Goal: Information Seeking & Learning: Check status

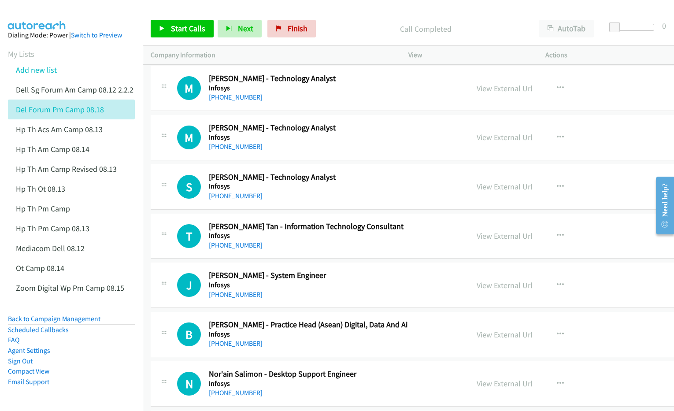
scroll to position [2038, 0]
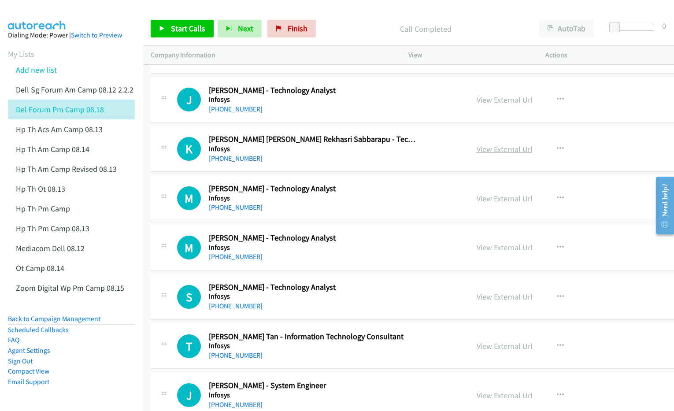
click at [477, 154] on link "View External Url" at bounding box center [505, 149] width 56 height 10
click at [477, 201] on link "View External Url" at bounding box center [505, 198] width 56 height 10
click at [477, 249] on link "View External Url" at bounding box center [505, 247] width 56 height 10
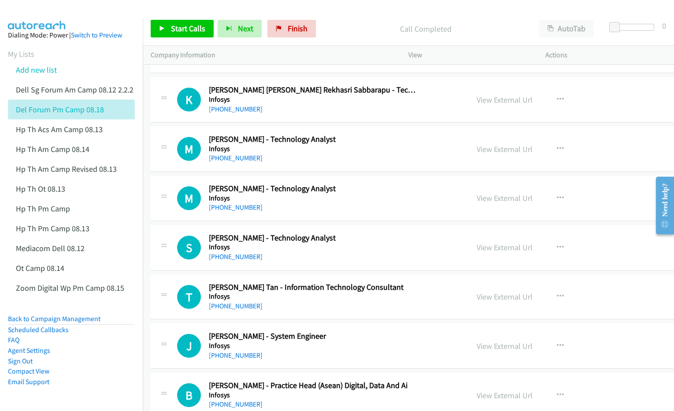
scroll to position [2093, 0]
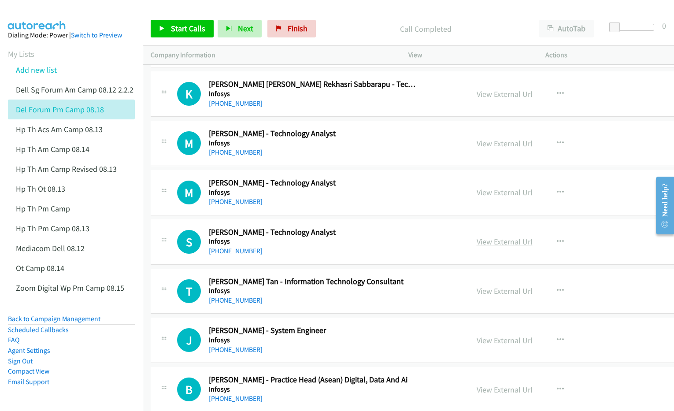
click at [477, 245] on link "View External Url" at bounding box center [505, 242] width 56 height 10
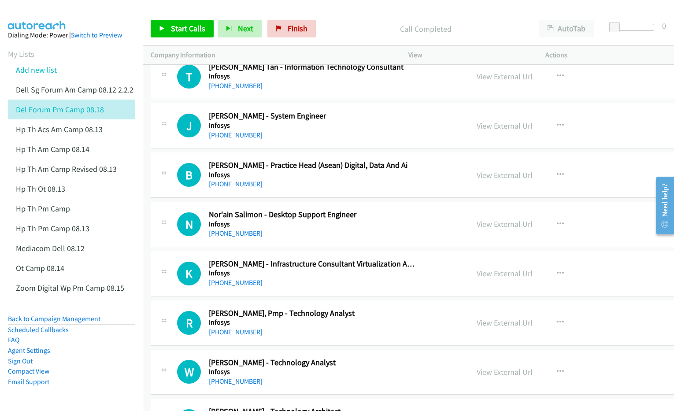
scroll to position [2314, 0]
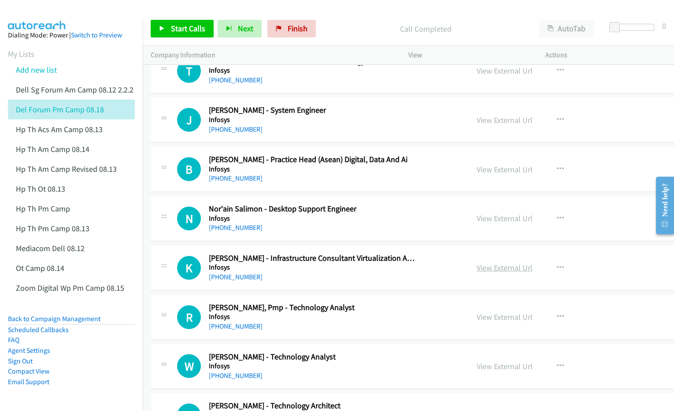
click at [477, 269] on link "View External Url" at bounding box center [505, 268] width 56 height 10
click at [477, 223] on link "View External Url" at bounding box center [505, 218] width 56 height 10
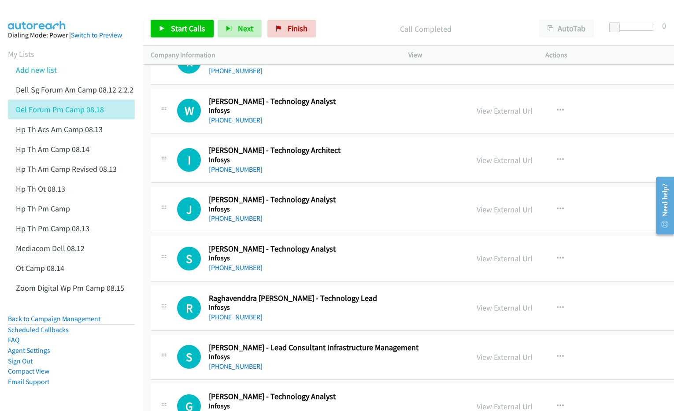
scroll to position [2589, 0]
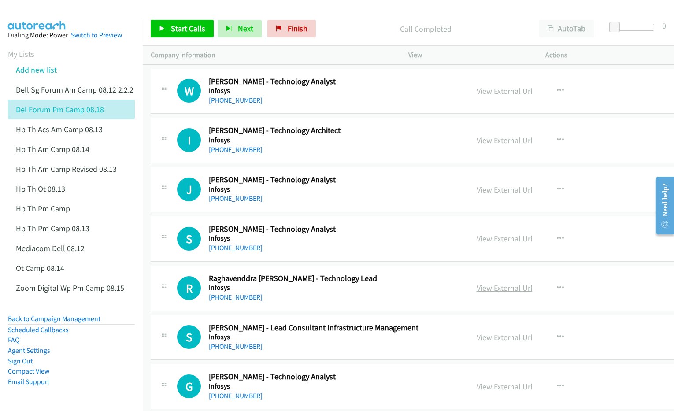
click at [477, 291] on link "View External Url" at bounding box center [505, 288] width 56 height 10
drag, startPoint x: 455, startPoint y: 341, endPoint x: 408, endPoint y: 327, distance: 49.0
click at [477, 342] on link "View External Url" at bounding box center [505, 337] width 56 height 10
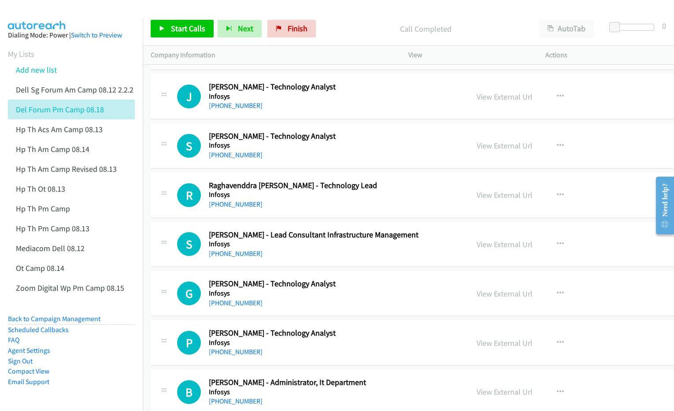
scroll to position [2699, 0]
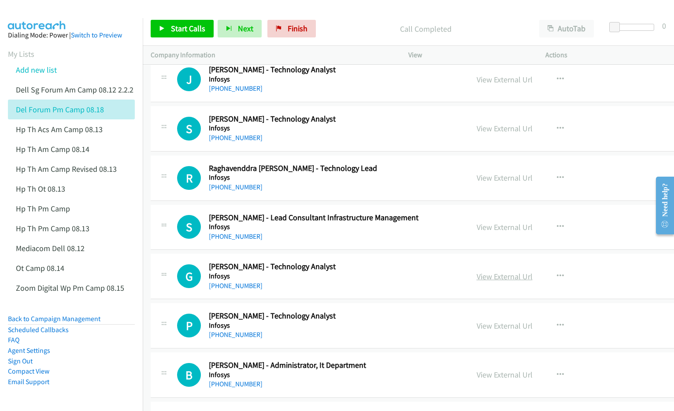
click at [477, 282] on link "View External Url" at bounding box center [505, 276] width 56 height 10
click at [477, 379] on link "View External Url" at bounding box center [505, 375] width 56 height 10
click at [477, 329] on link "View External Url" at bounding box center [505, 326] width 56 height 10
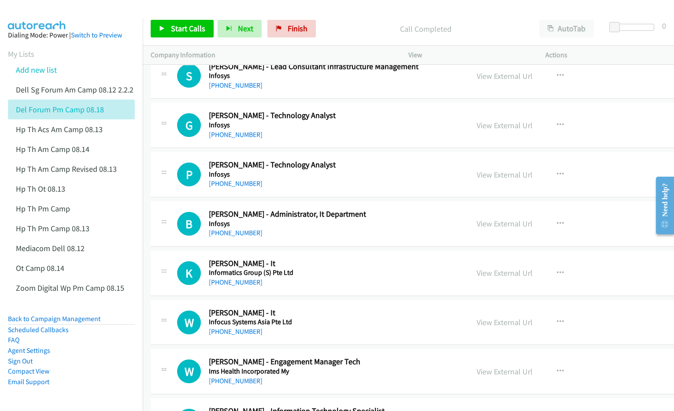
scroll to position [2864, 0]
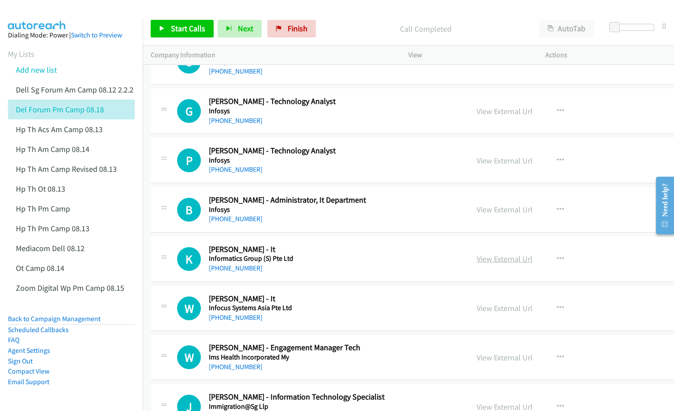
click at [479, 264] on link "View External Url" at bounding box center [505, 259] width 56 height 10
click at [477, 311] on link "View External Url" at bounding box center [505, 308] width 56 height 10
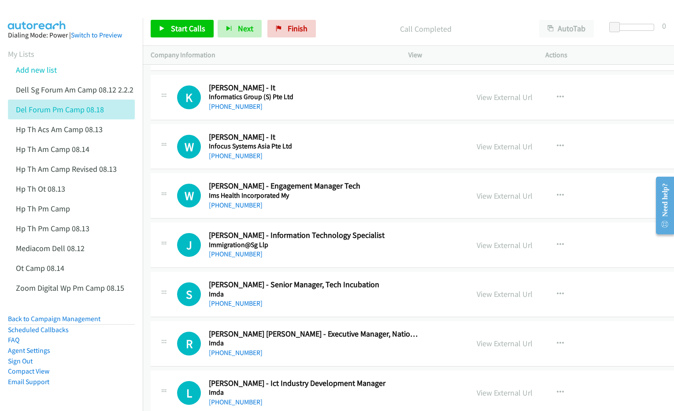
scroll to position [3030, 0]
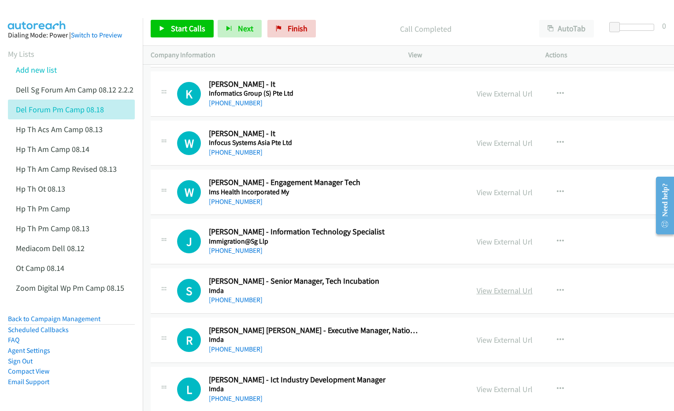
click at [477, 296] on link "View External Url" at bounding box center [505, 291] width 56 height 10
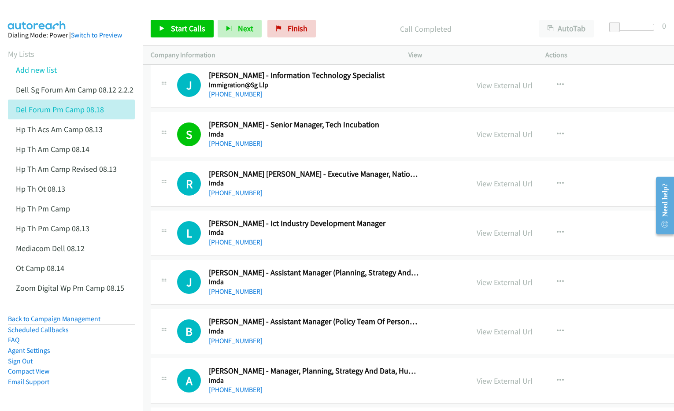
scroll to position [3195, 0]
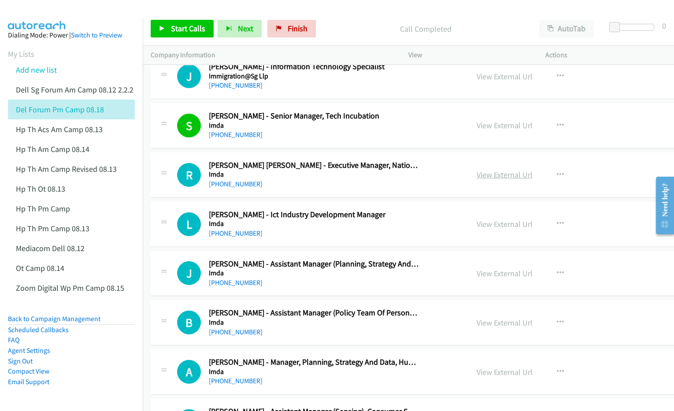
click at [477, 178] on link "View External Url" at bounding box center [505, 175] width 56 height 10
click at [477, 229] on link "View External Url" at bounding box center [505, 224] width 56 height 10
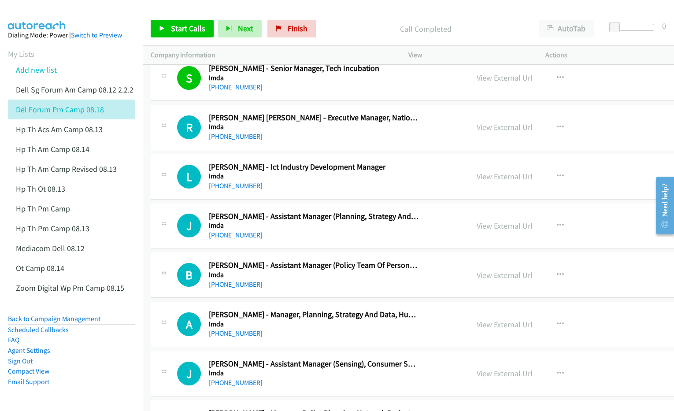
scroll to position [3250, 0]
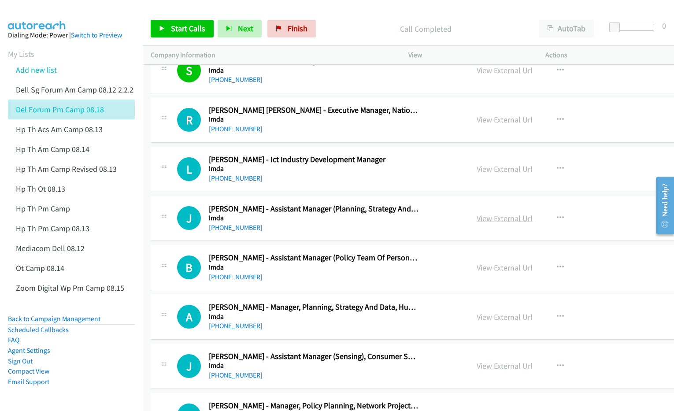
click at [477, 223] on link "View External Url" at bounding box center [505, 218] width 56 height 10
click at [477, 271] on link "View External Url" at bounding box center [505, 268] width 56 height 10
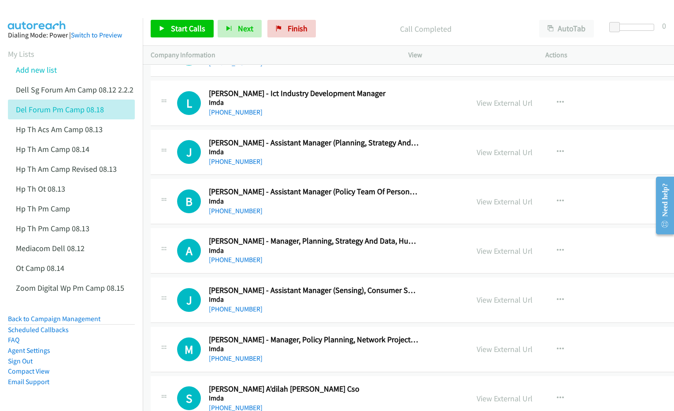
scroll to position [3360, 0]
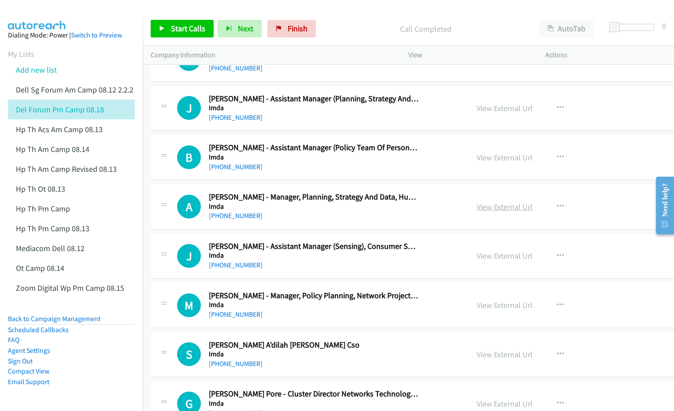
click at [477, 212] on link "View External Url" at bounding box center [505, 207] width 56 height 10
click at [477, 259] on link "View External Url" at bounding box center [505, 256] width 56 height 10
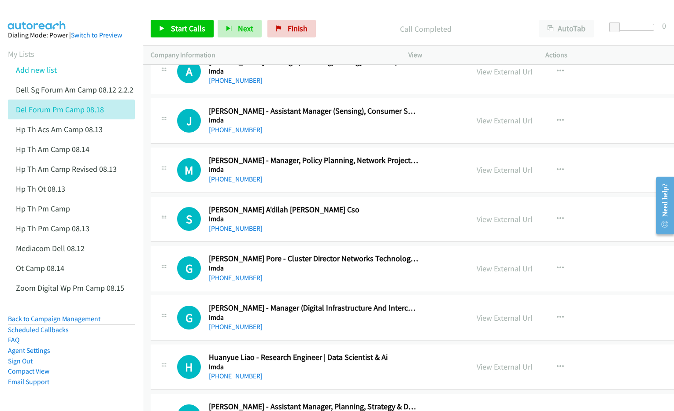
scroll to position [3525, 0]
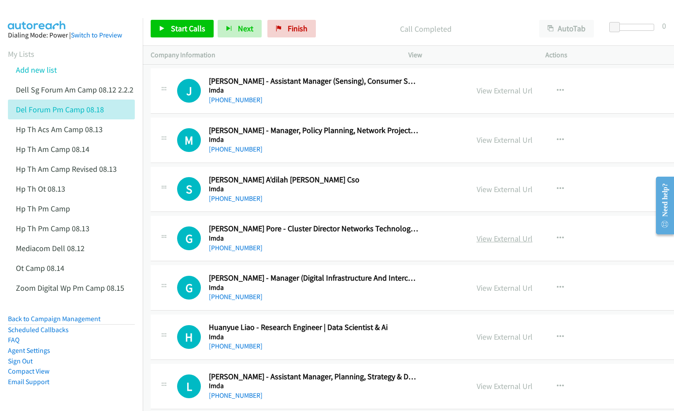
click at [477, 241] on link "View External Url" at bounding box center [505, 239] width 56 height 10
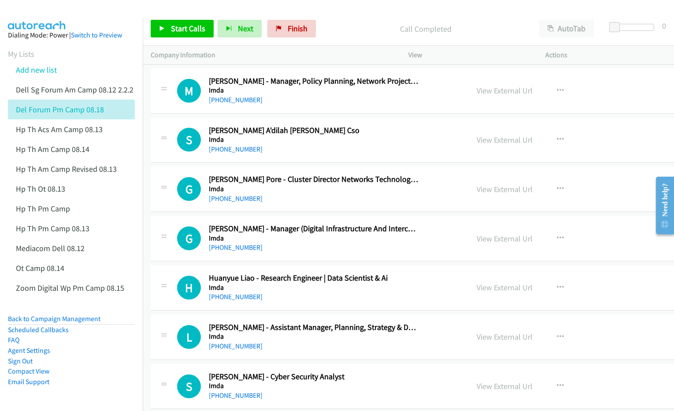
scroll to position [3581, 0]
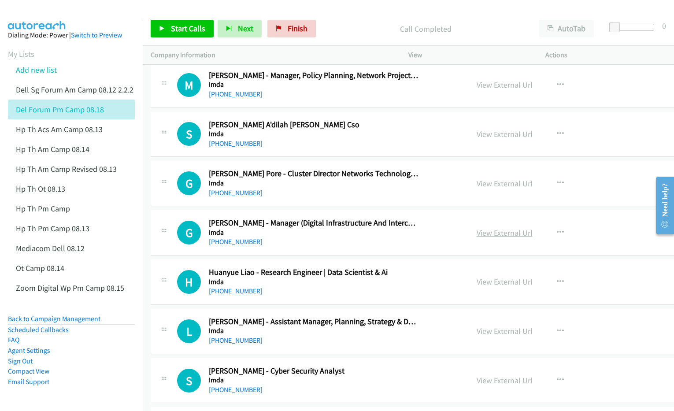
click at [477, 238] on link "View External Url" at bounding box center [505, 233] width 56 height 10
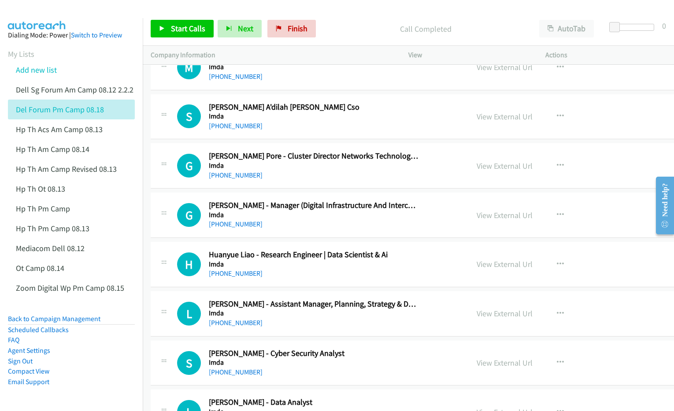
scroll to position [3636, 0]
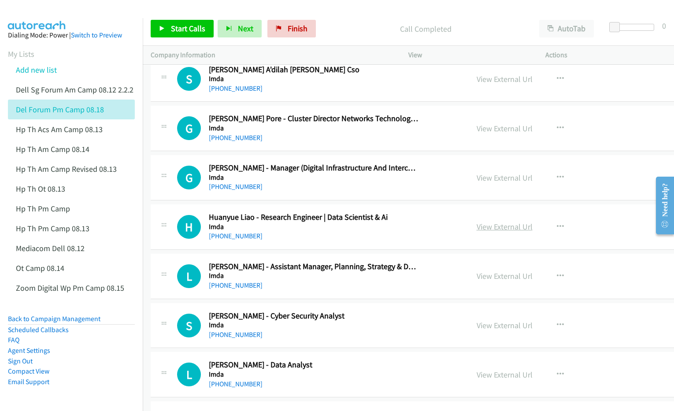
click at [483, 232] on link "View External Url" at bounding box center [505, 227] width 56 height 10
drag, startPoint x: 457, startPoint y: 283, endPoint x: 357, endPoint y: 275, distance: 100.4
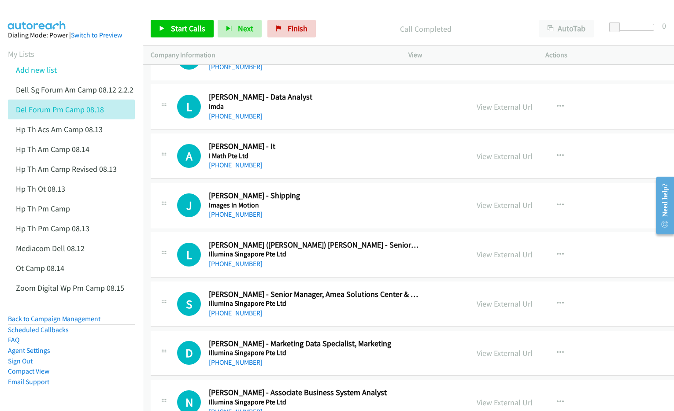
scroll to position [3911, 0]
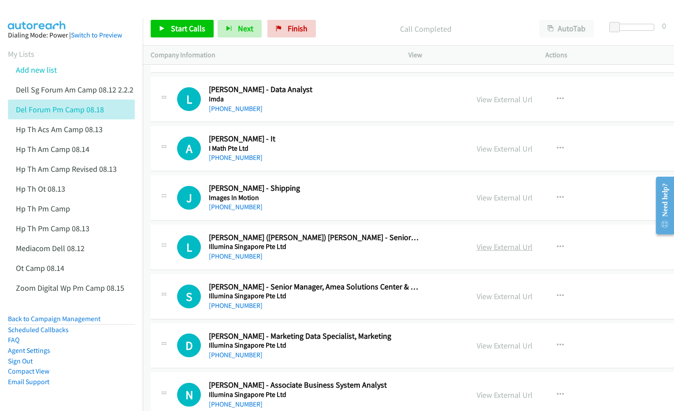
click at [477, 252] on link "View External Url" at bounding box center [505, 247] width 56 height 10
click at [477, 301] on link "View External Url" at bounding box center [505, 296] width 56 height 10
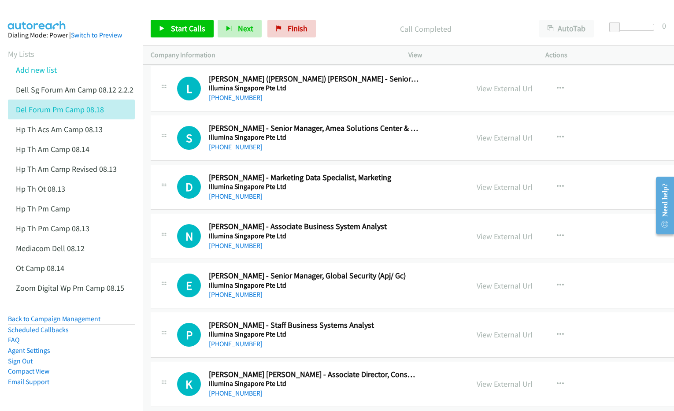
scroll to position [4076, 0]
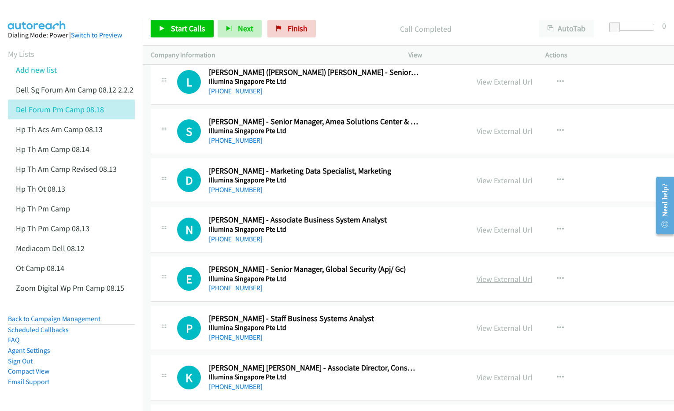
click at [477, 284] on link "View External Url" at bounding box center [505, 279] width 56 height 10
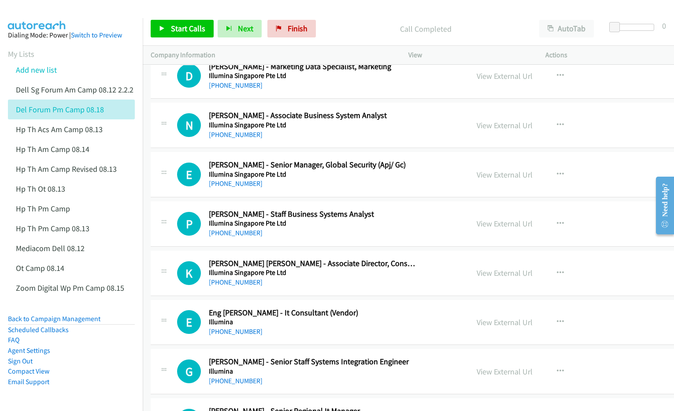
scroll to position [4187, 0]
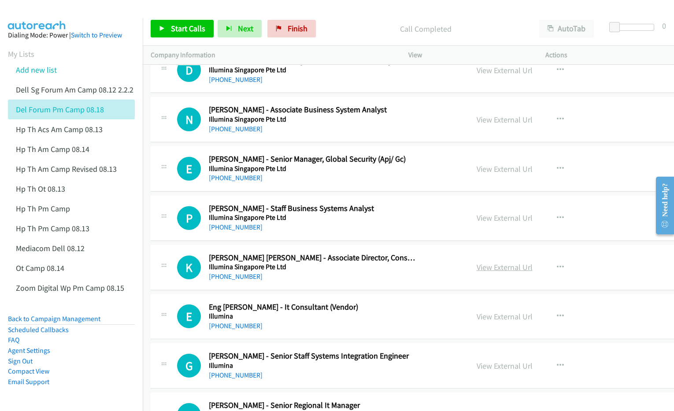
click at [477, 272] on link "View External Url" at bounding box center [505, 267] width 56 height 10
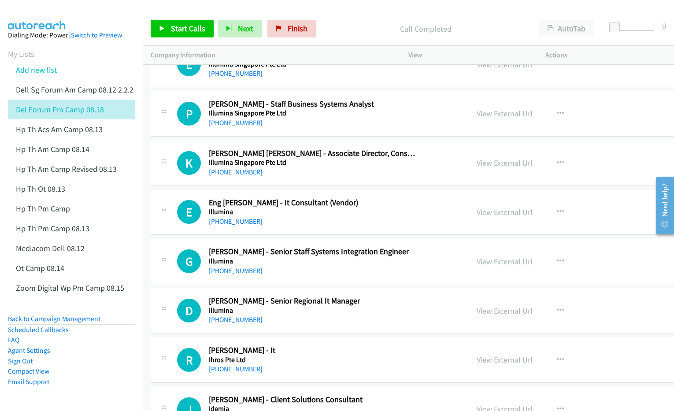
scroll to position [4297, 0]
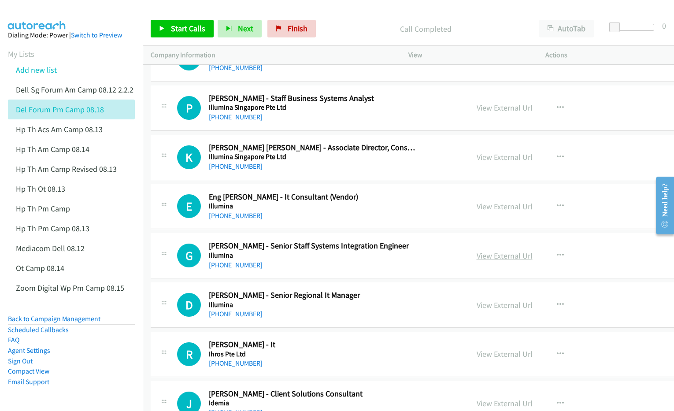
click at [477, 261] on link "View External Url" at bounding box center [505, 256] width 56 height 10
click at [477, 310] on link "View External Url" at bounding box center [505, 305] width 56 height 10
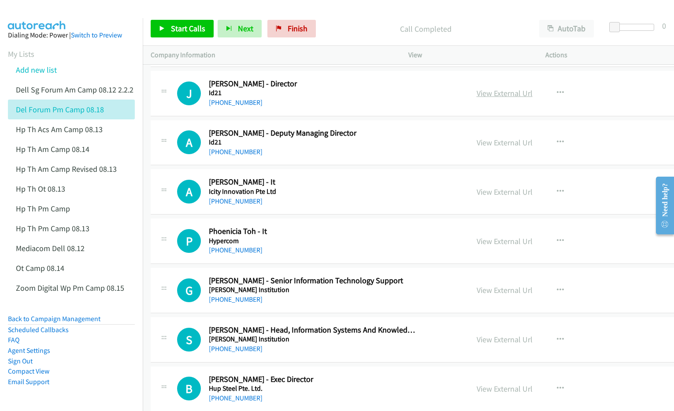
scroll to position [4958, 0]
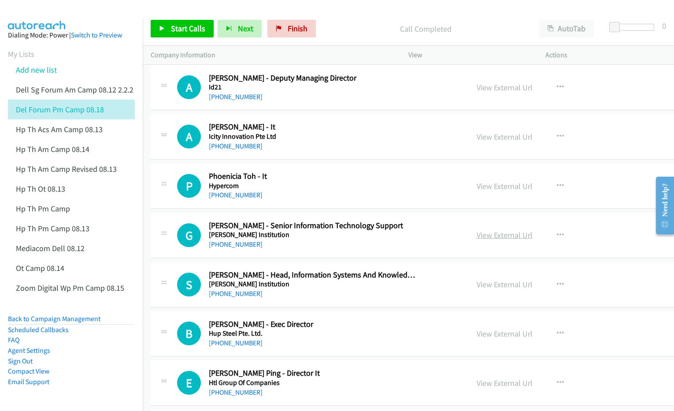
click at [477, 240] on link "View External Url" at bounding box center [505, 235] width 56 height 10
click at [477, 290] on link "View External Url" at bounding box center [505, 284] width 56 height 10
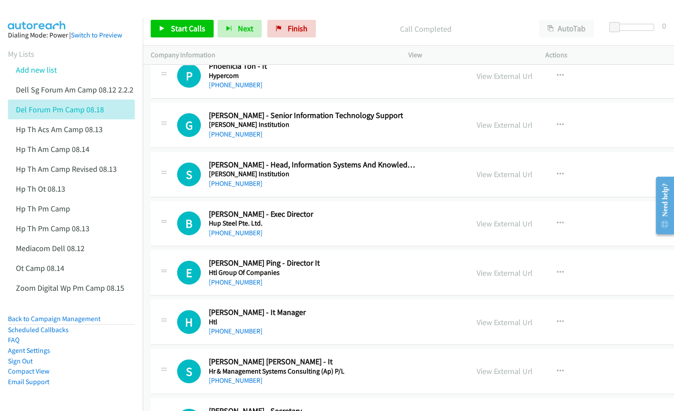
scroll to position [5123, 0]
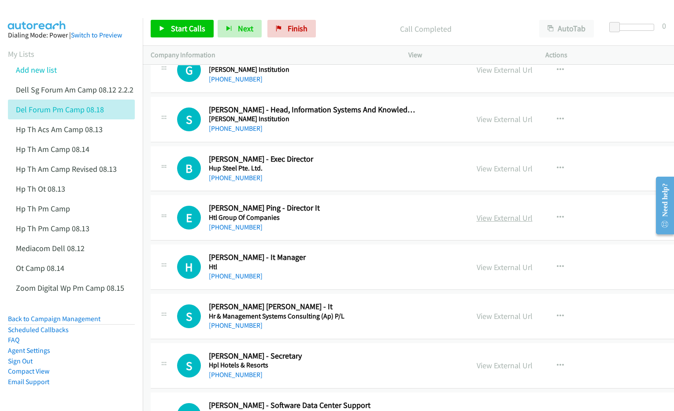
click at [477, 223] on link "View External Url" at bounding box center [505, 218] width 56 height 10
click at [477, 272] on link "View External Url" at bounding box center [505, 267] width 56 height 10
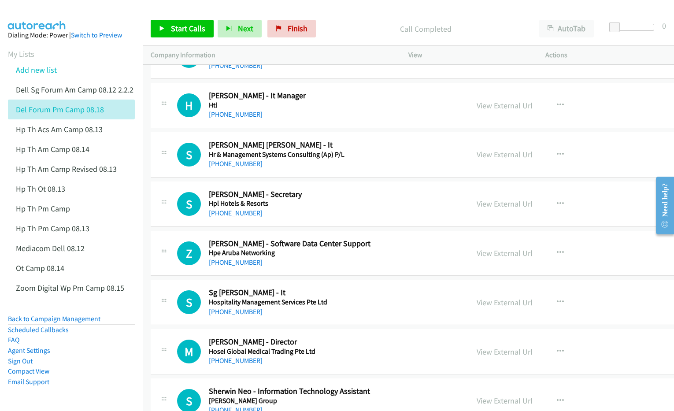
scroll to position [5288, 0]
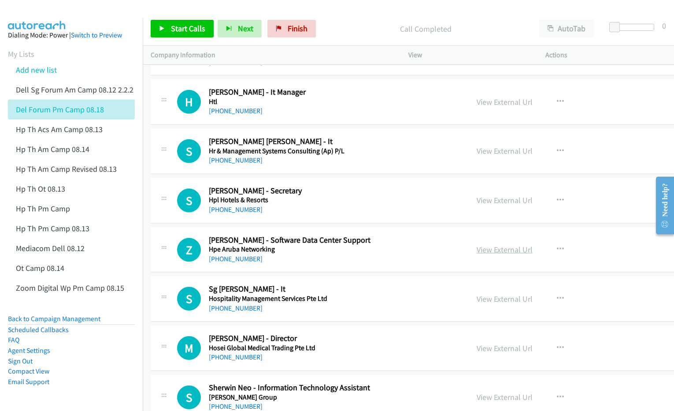
click at [477, 255] on link "View External Url" at bounding box center [505, 250] width 56 height 10
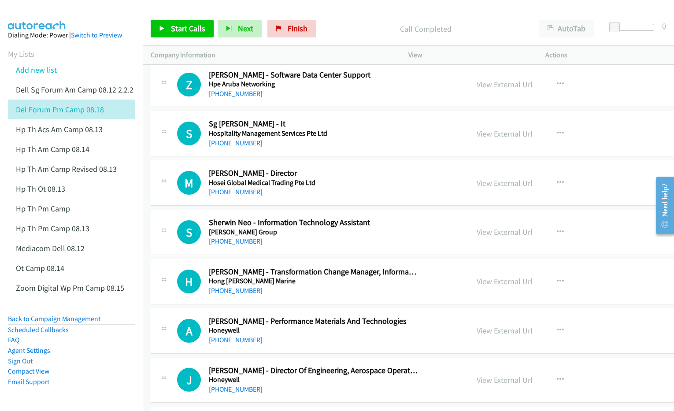
scroll to position [5509, 0]
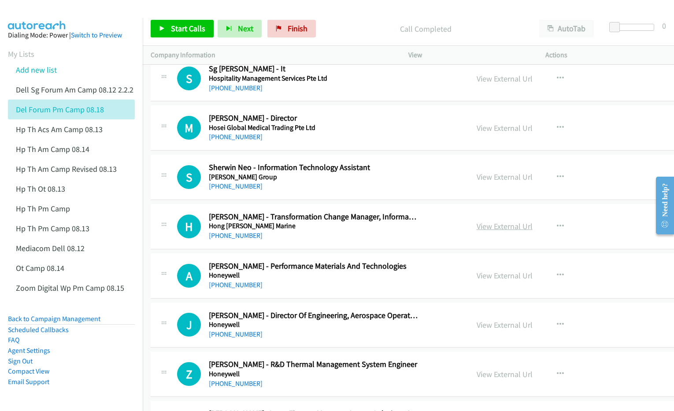
click at [477, 231] on link "View External Url" at bounding box center [505, 226] width 56 height 10
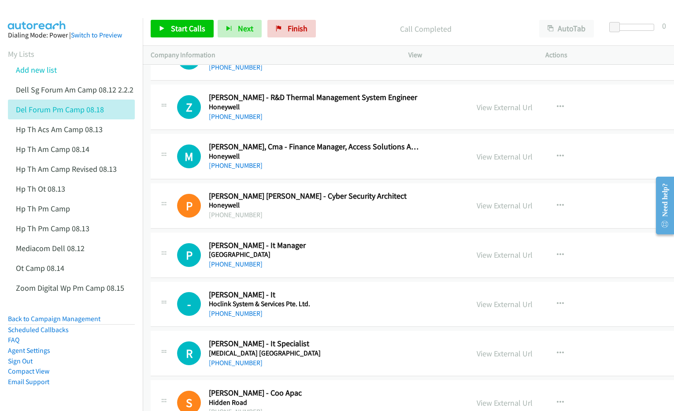
scroll to position [5784, 0]
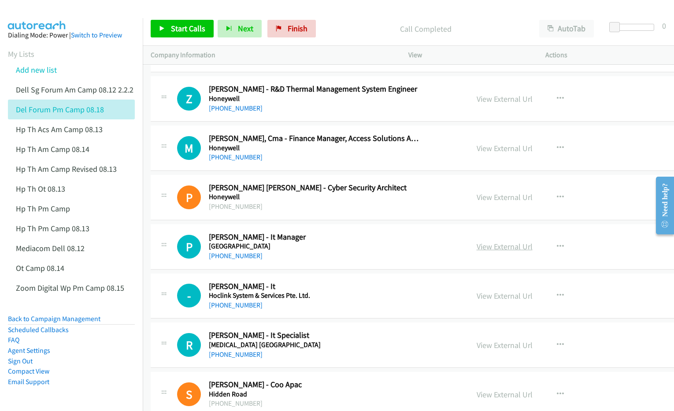
click at [477, 252] on link "View External Url" at bounding box center [505, 246] width 56 height 10
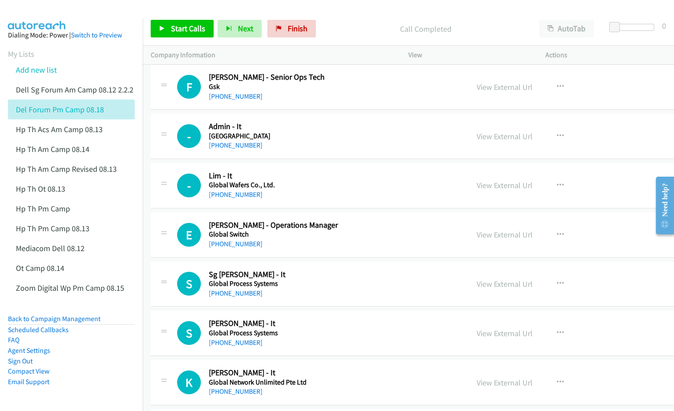
scroll to position [7381, 0]
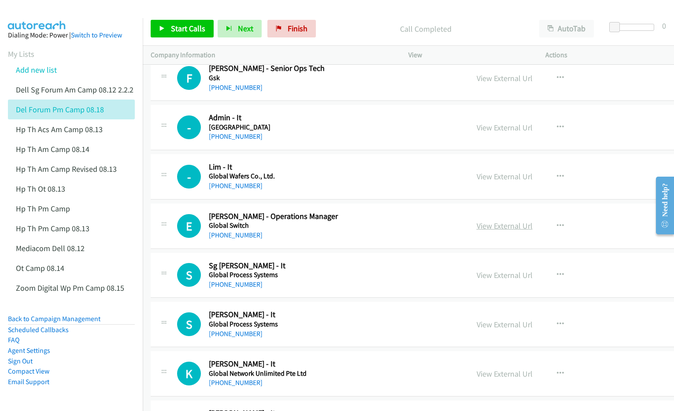
click at [477, 231] on link "View External Url" at bounding box center [505, 226] width 56 height 10
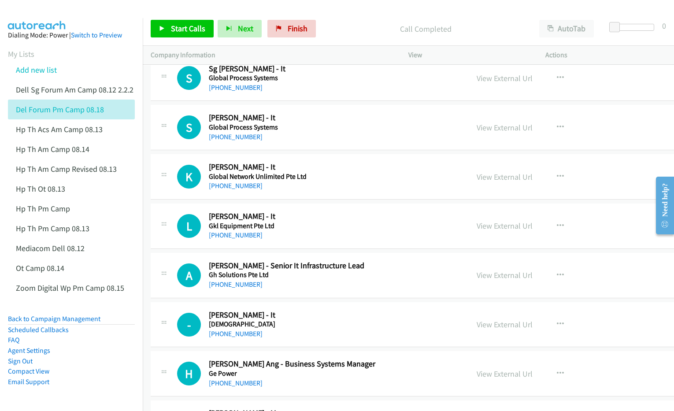
scroll to position [7602, 0]
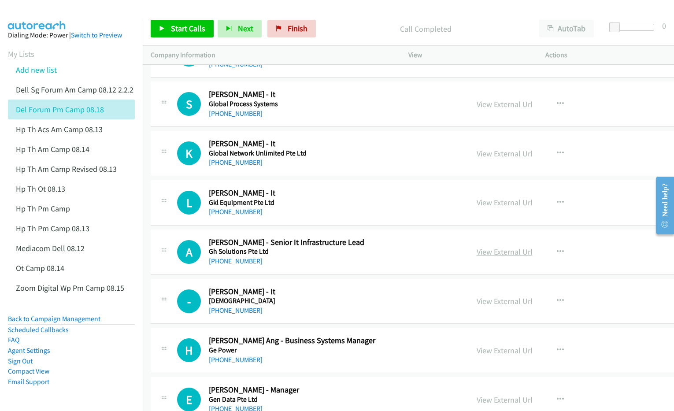
click at [477, 257] on link "View External Url" at bounding box center [505, 252] width 56 height 10
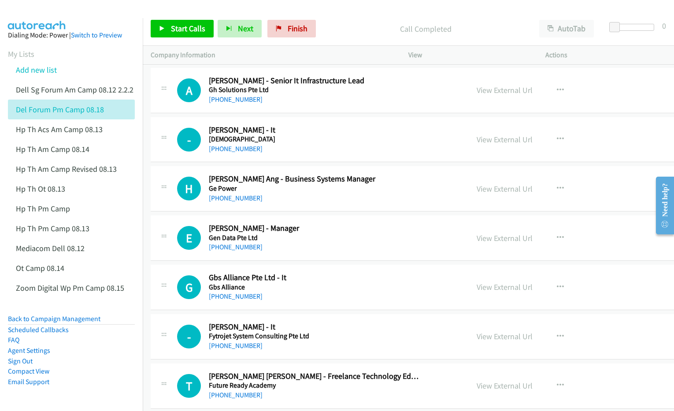
scroll to position [7767, 0]
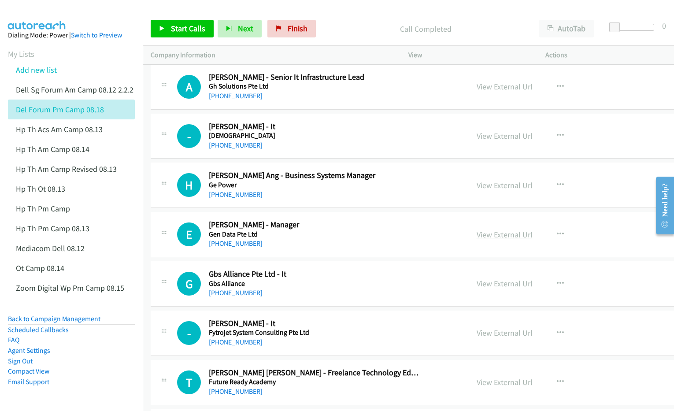
click at [477, 240] on link "View External Url" at bounding box center [505, 235] width 56 height 10
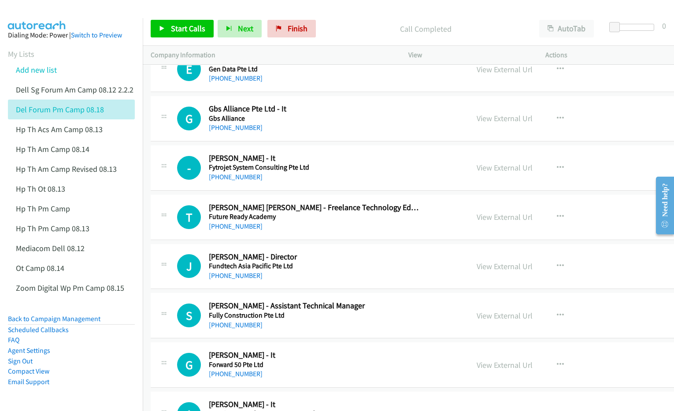
scroll to position [7987, 0]
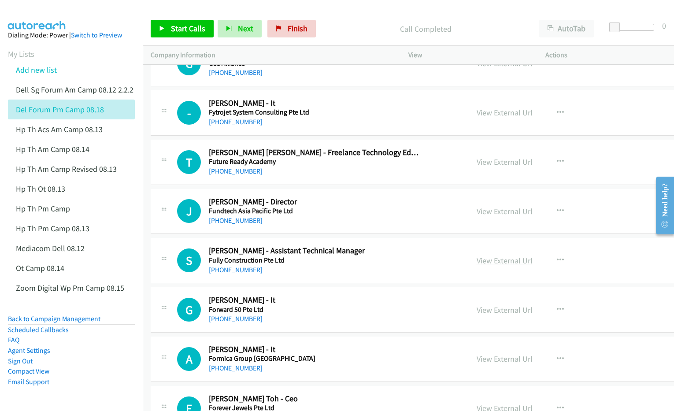
click at [477, 266] on link "View External Url" at bounding box center [505, 261] width 56 height 10
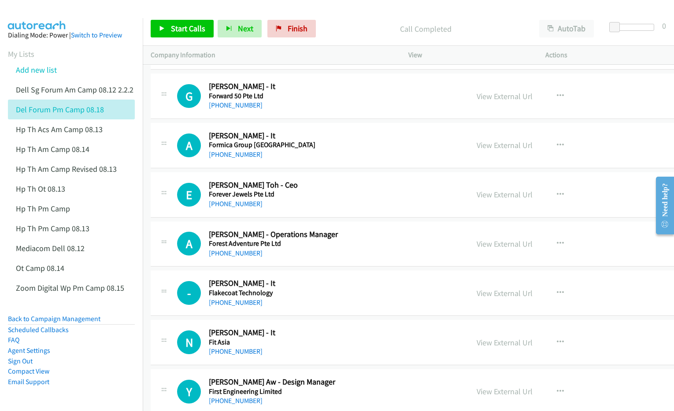
scroll to position [8208, 0]
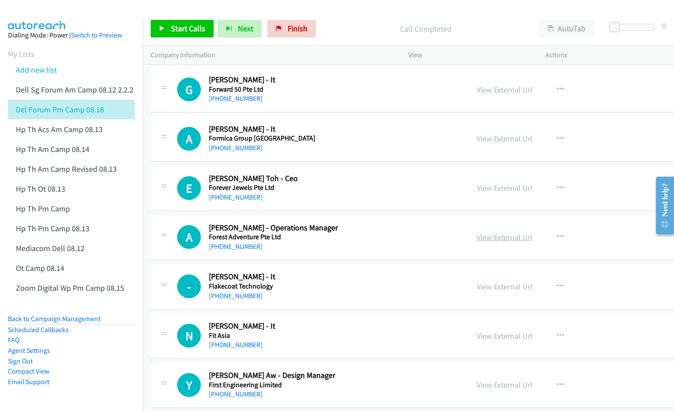
click at [477, 242] on link "View External Url" at bounding box center [505, 237] width 56 height 10
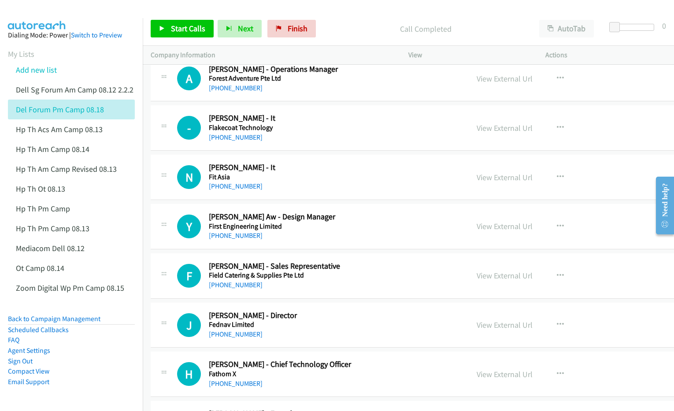
scroll to position [8373, 0]
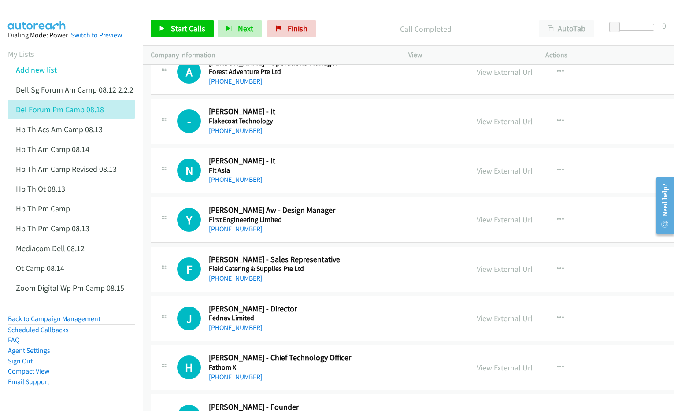
click at [477, 373] on link "View External Url" at bounding box center [505, 368] width 56 height 10
